Goal: Transaction & Acquisition: Purchase product/service

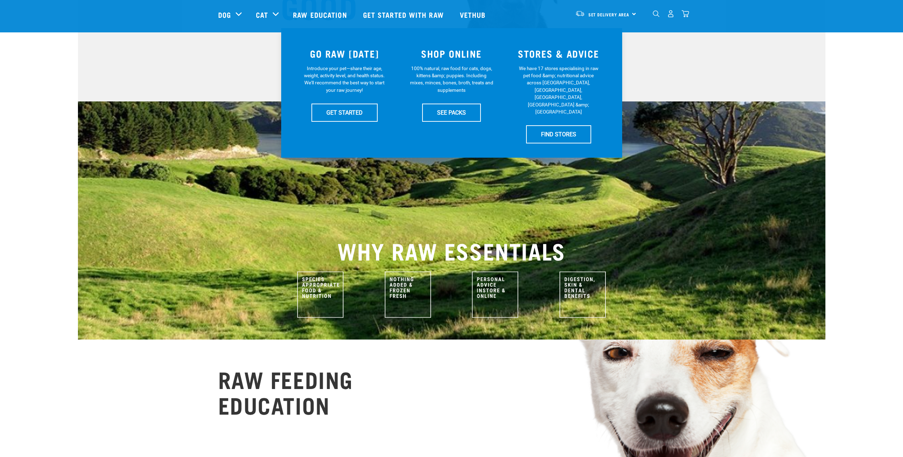
scroll to position [142, 0]
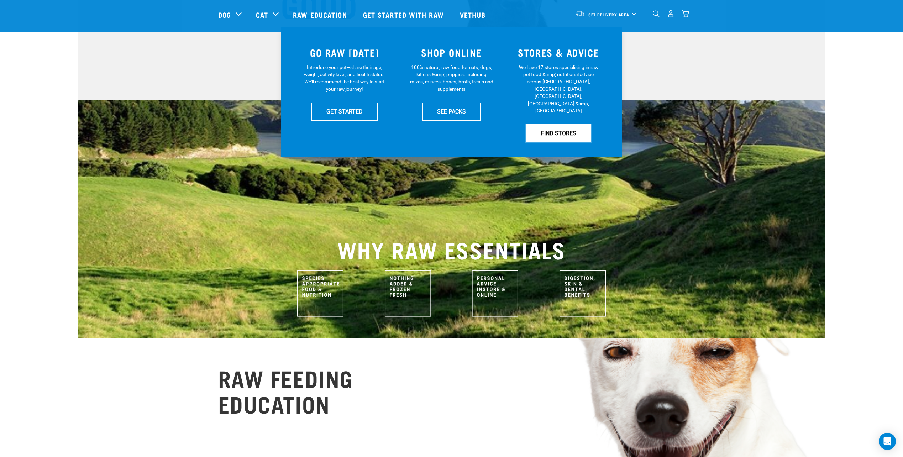
click at [562, 124] on link "FIND STORES" at bounding box center [558, 133] width 65 height 18
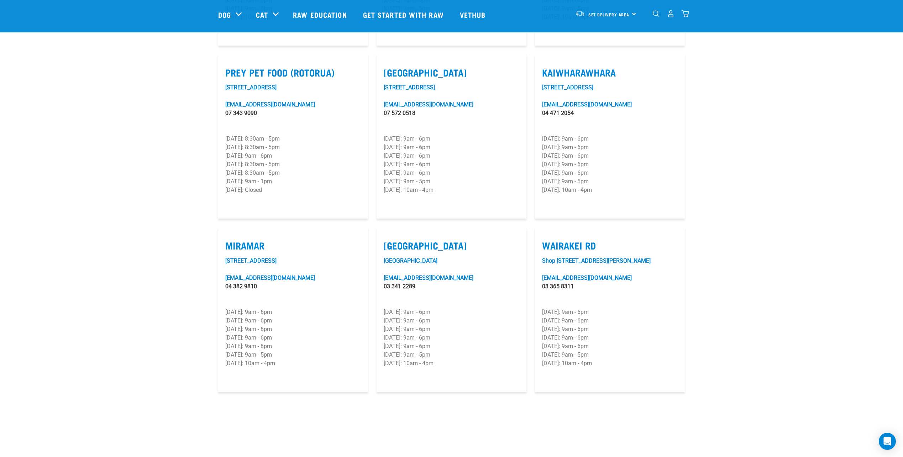
scroll to position [890, 0]
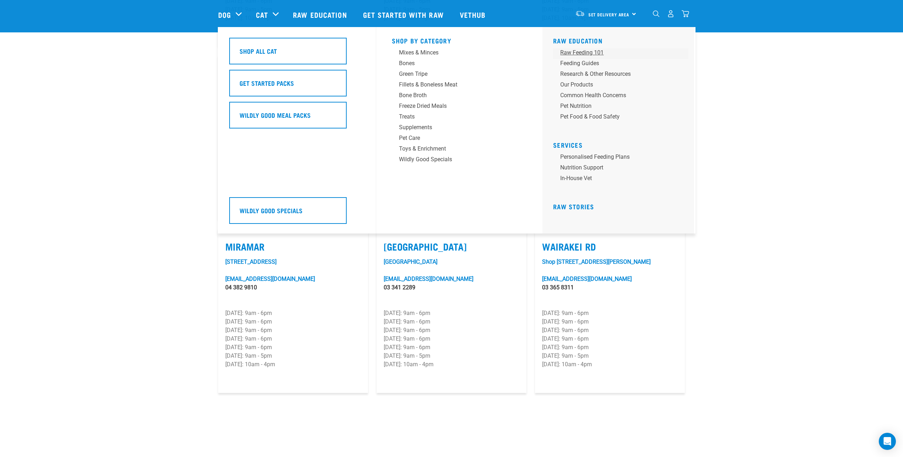
click at [570, 52] on div "Raw Feeding 101" at bounding box center [615, 52] width 111 height 9
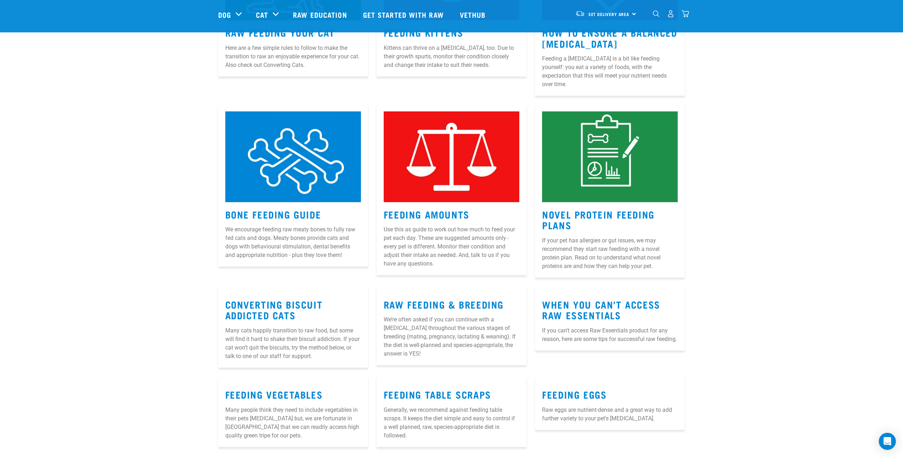
scroll to position [426, 0]
click at [583, 302] on link "When You Can't Access Raw Essentials" at bounding box center [601, 309] width 118 height 16
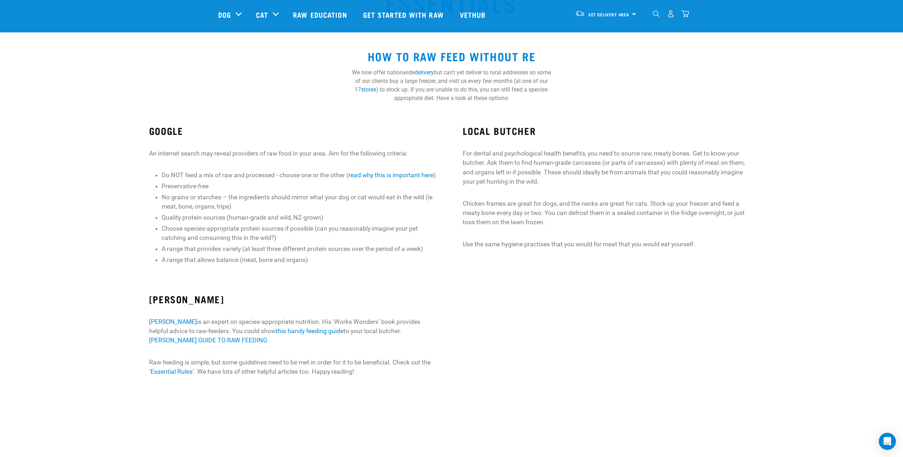
scroll to position [72, 0]
click at [434, 74] on link "delivery" at bounding box center [424, 73] width 19 height 7
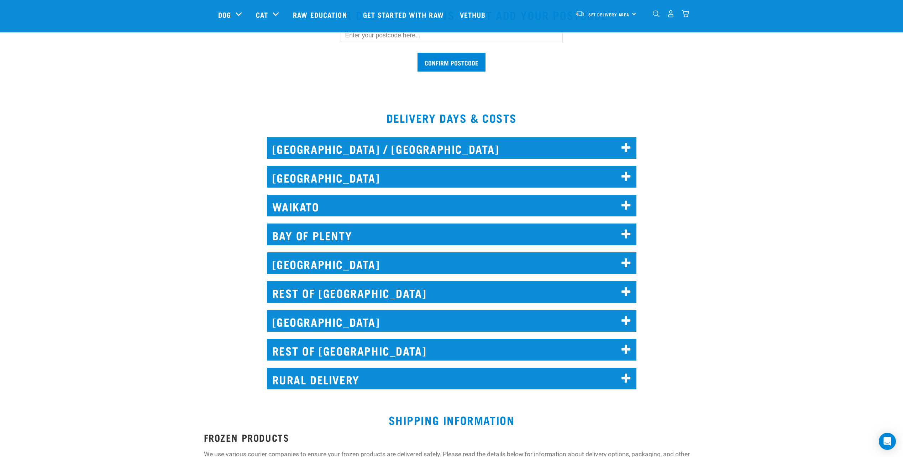
scroll to position [248, 0]
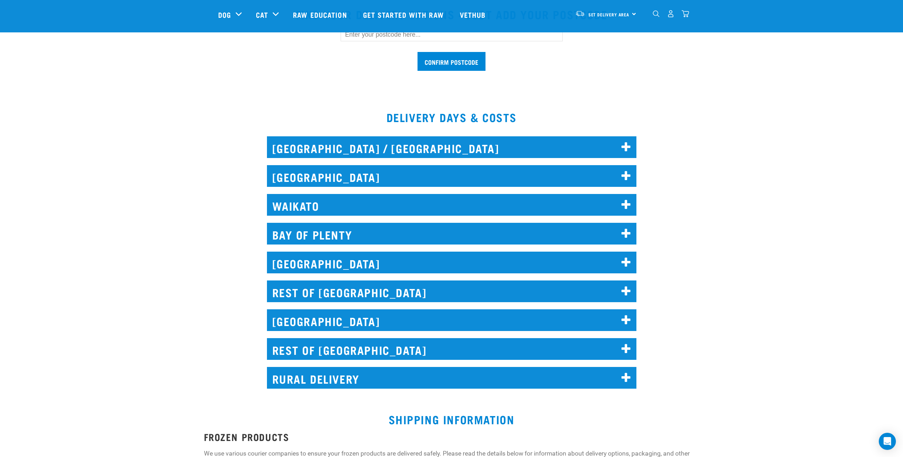
click at [285, 292] on h2 "REST OF NORTH ISLAND" at bounding box center [452, 292] width 370 height 22
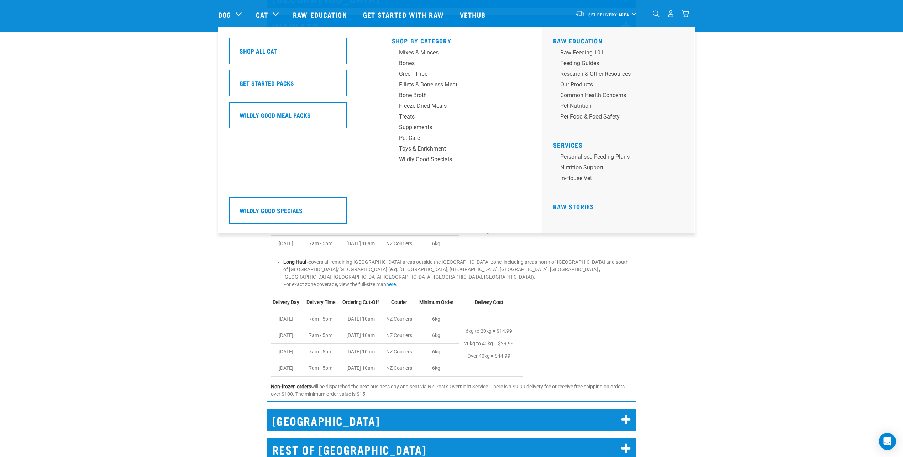
scroll to position [427, 0]
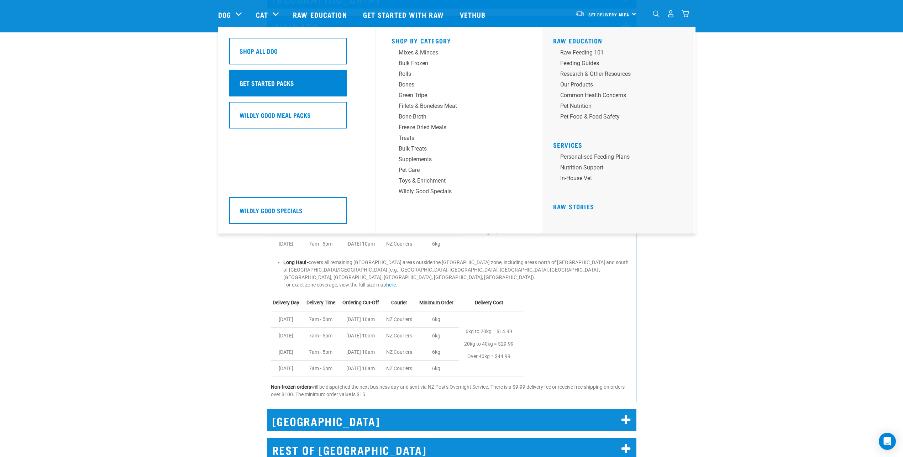
click at [250, 80] on h5 "Get Started Packs" at bounding box center [267, 82] width 54 height 9
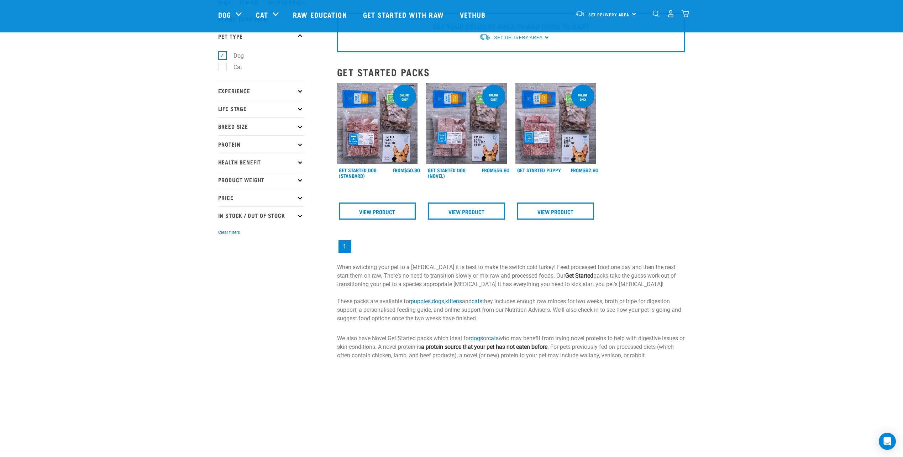
scroll to position [23, 0]
click at [280, 125] on p "Breed Size" at bounding box center [260, 127] width 85 height 18
click at [253, 171] on label "Large Dogs" at bounding box center [243, 169] width 43 height 9
click at [223, 171] on input "Large Dogs" at bounding box center [220, 168] width 5 height 5
checkbox input "true"
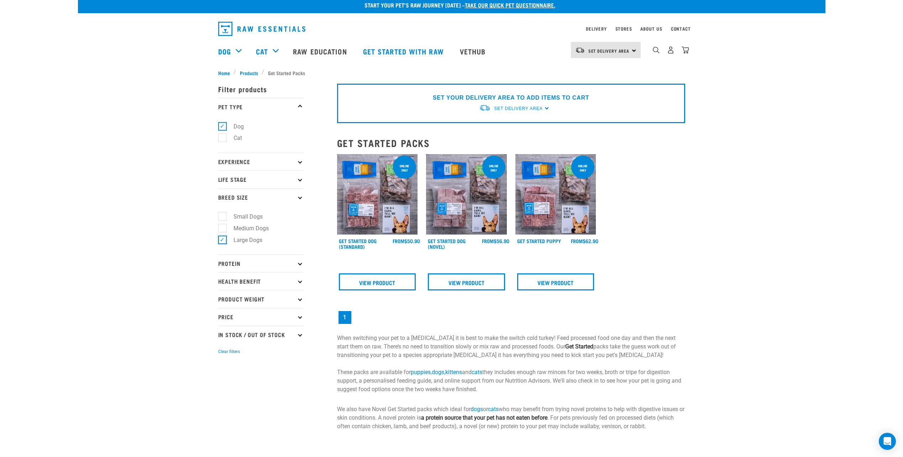
scroll to position [0, 0]
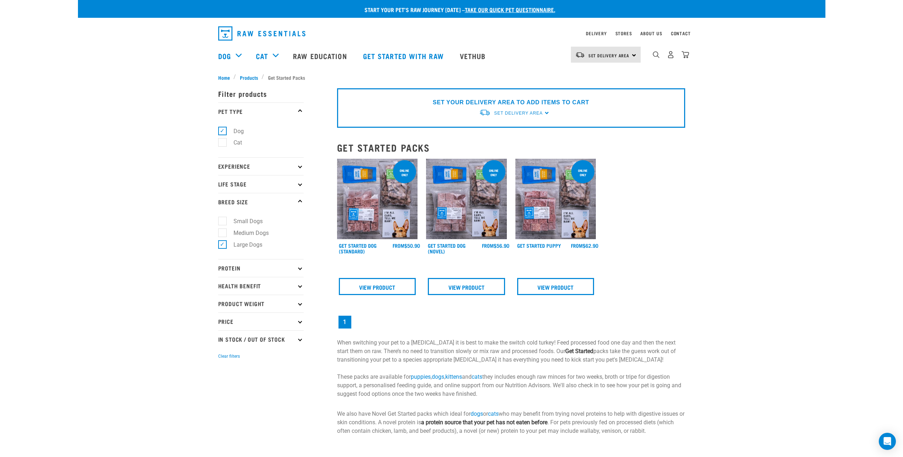
click at [288, 284] on p "Health Benefit" at bounding box center [260, 286] width 85 height 18
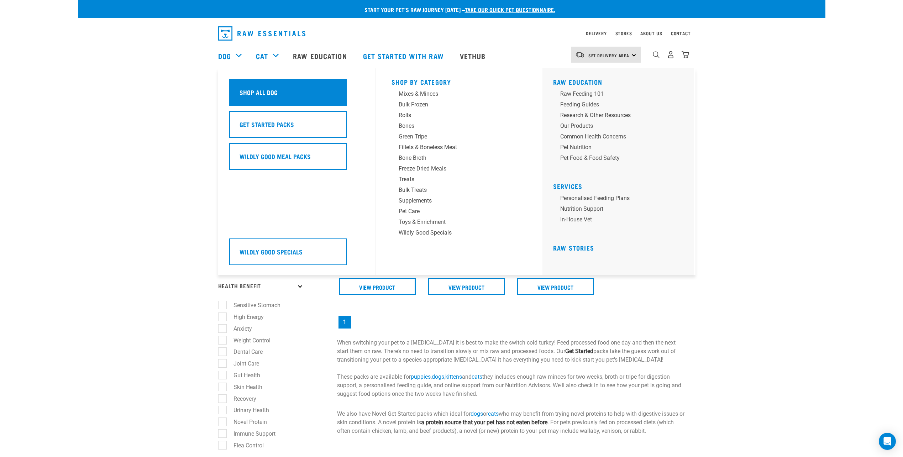
click at [247, 87] on div "Shop All Dog" at bounding box center [287, 92] width 117 height 27
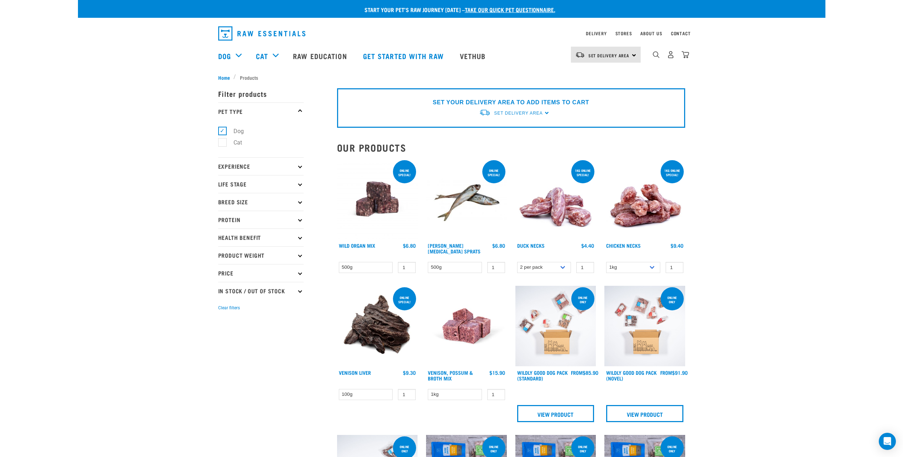
click at [239, 164] on p "Experience" at bounding box center [260, 166] width 85 height 18
click at [239, 182] on p "Life Stage" at bounding box center [260, 184] width 85 height 18
click at [224, 252] on label "Senior Dog" at bounding box center [243, 250] width 42 height 9
click at [223, 251] on input "Senior Dog" at bounding box center [220, 249] width 5 height 5
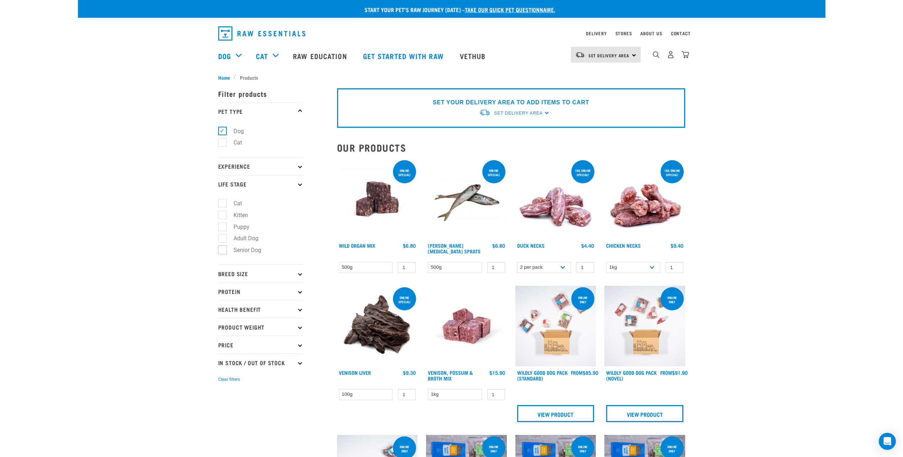
checkbox input "true"
click at [246, 276] on p "Breed Size" at bounding box center [260, 273] width 85 height 18
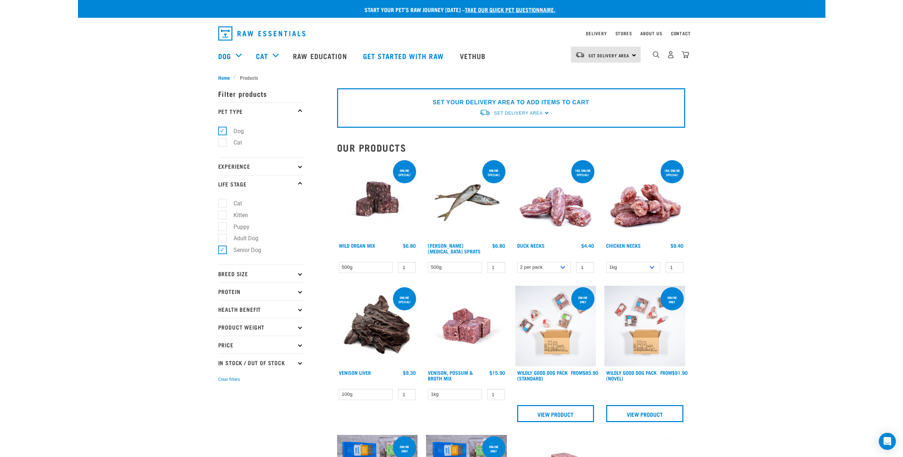
click at [222, 271] on p "Breed Size" at bounding box center [260, 273] width 85 height 18
click at [222, 315] on label "Large Dogs" at bounding box center [243, 316] width 43 height 9
click at [222, 315] on input "Large Dogs" at bounding box center [220, 315] width 5 height 5
checkbox input "true"
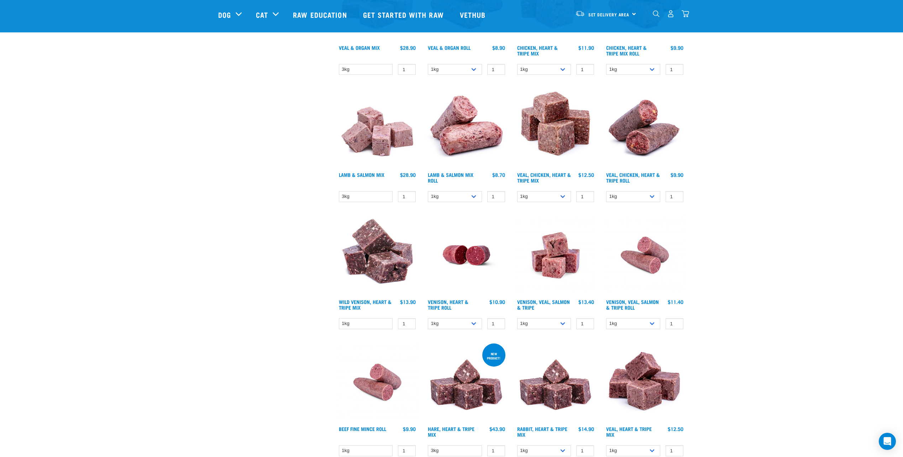
scroll to position [676, 0]
